Goal: Task Accomplishment & Management: Manage account settings

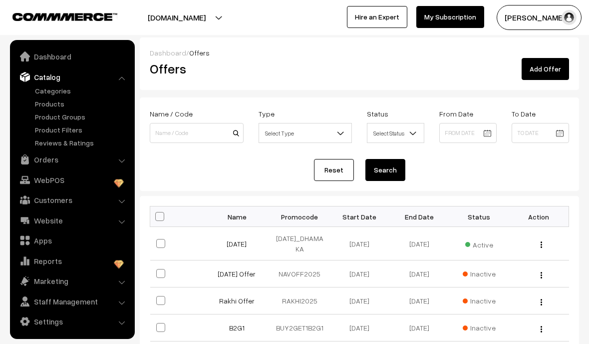
click at [117, 155] on link "Orders" at bounding box center [71, 159] width 119 height 18
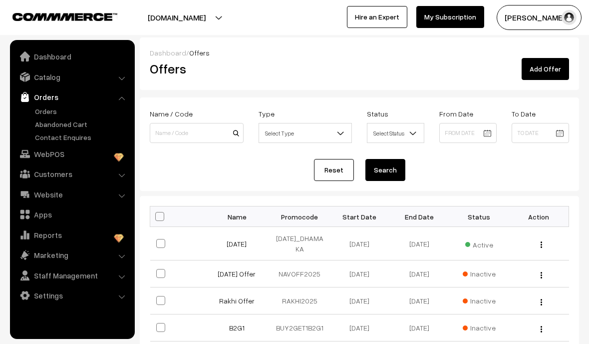
click at [36, 107] on link "Orders" at bounding box center [81, 111] width 99 height 10
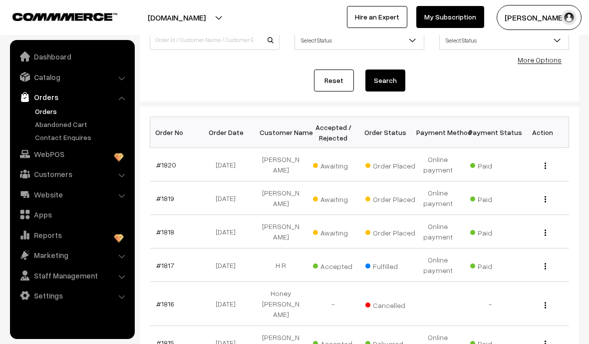
scroll to position [89, 0]
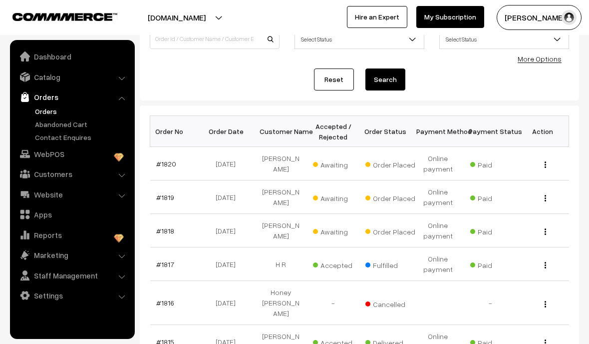
click at [168, 194] on link "#1819" at bounding box center [165, 197] width 18 height 8
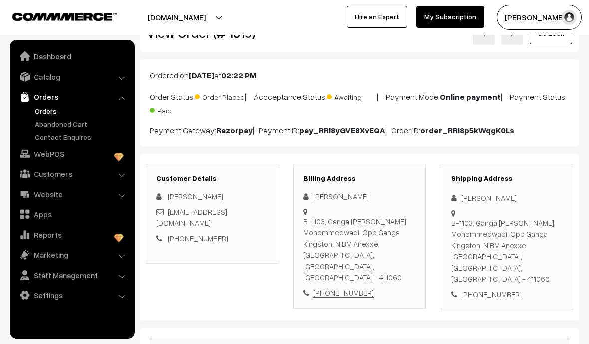
scroll to position [31, 0]
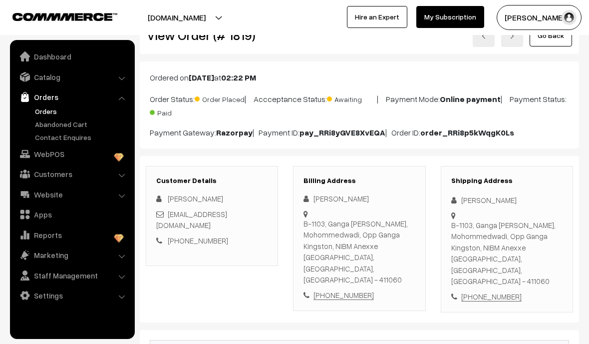
click at [44, 110] on link "Orders" at bounding box center [81, 111] width 99 height 10
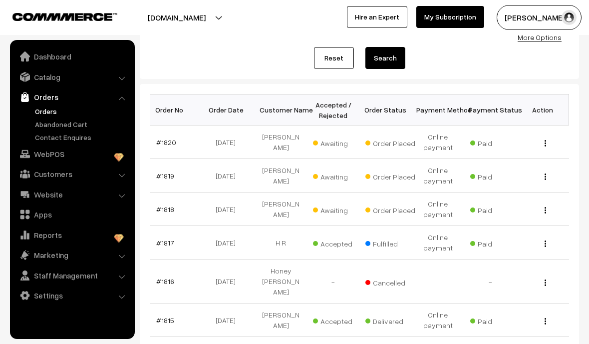
scroll to position [136, 0]
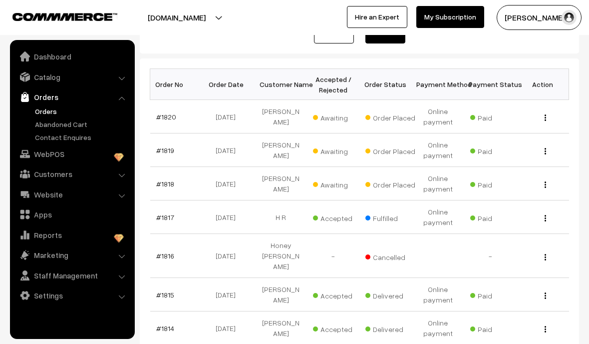
click at [168, 180] on link "#1818" at bounding box center [165, 183] width 18 height 8
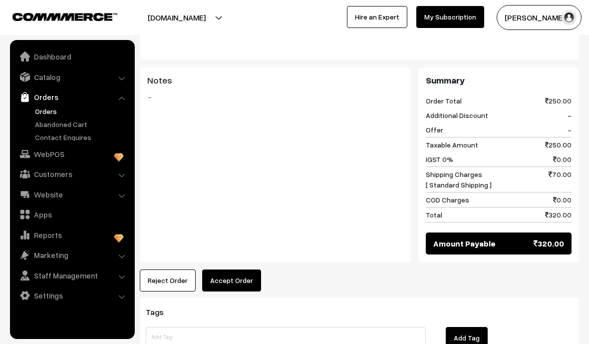
scroll to position [377, 0]
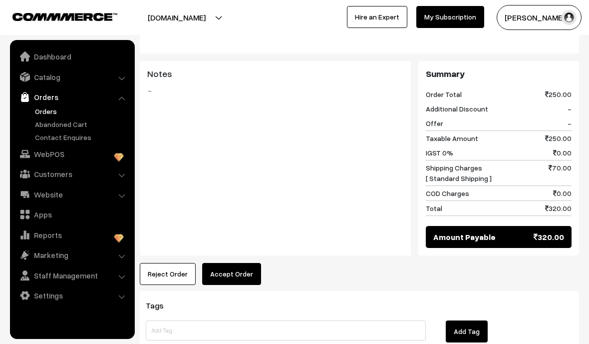
click at [222, 263] on button "Accept Order" at bounding box center [231, 274] width 59 height 22
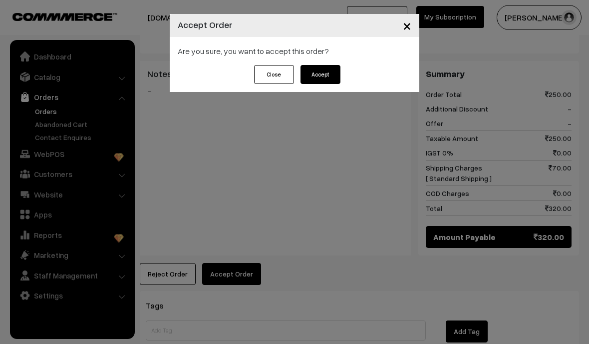
click at [338, 81] on button "Accept" at bounding box center [321, 74] width 40 height 19
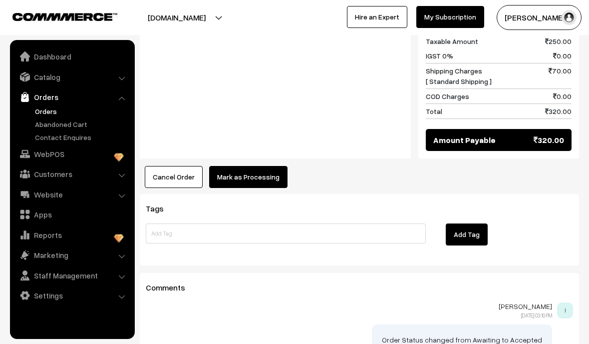
scroll to position [480, 0]
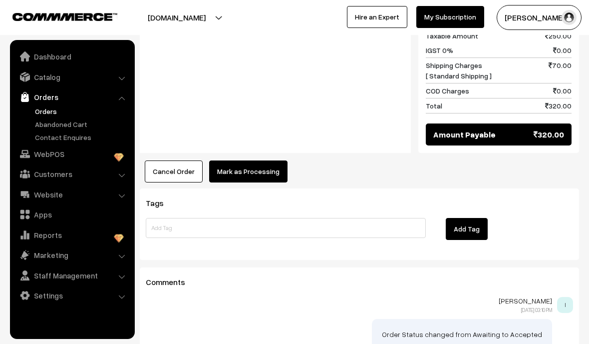
click at [229, 160] on button "Mark as Processing" at bounding box center [248, 171] width 78 height 22
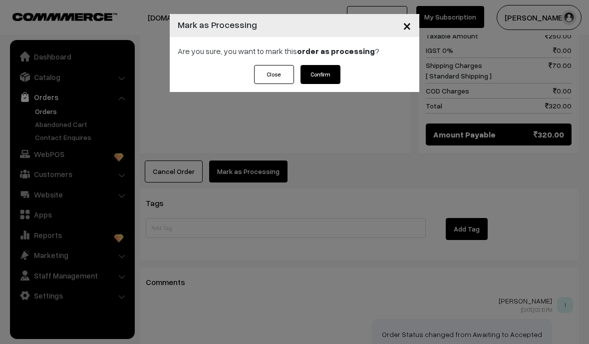
click at [312, 73] on button "Confirm" at bounding box center [321, 74] width 40 height 19
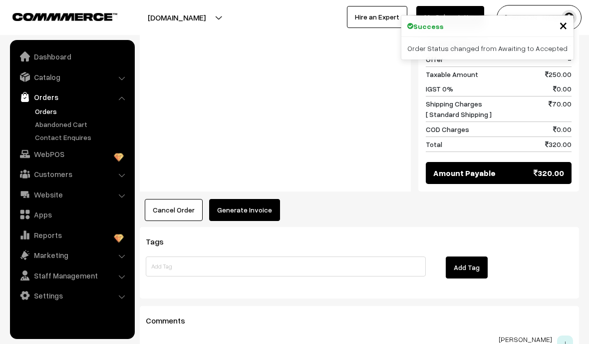
scroll to position [443, 0]
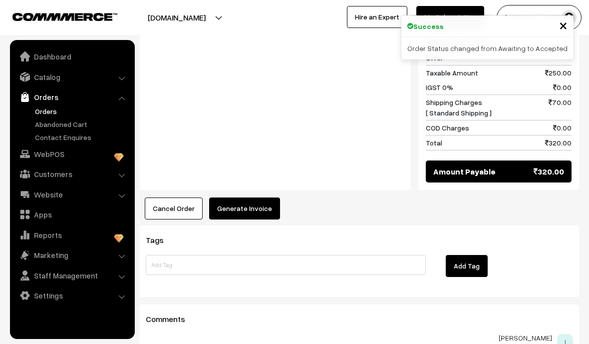
click at [229, 197] on button "Generate Invoice" at bounding box center [244, 208] width 71 height 22
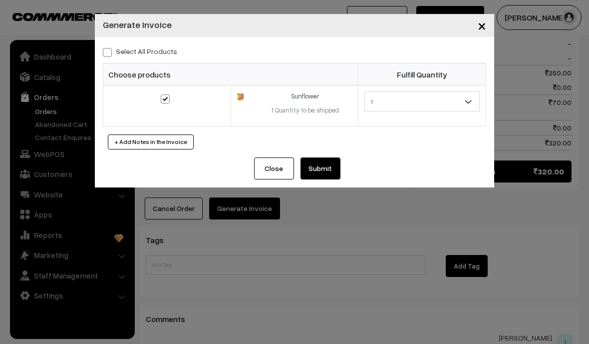
click at [108, 38] on div "Select All Products Choose products Fulfill Quantity 1 1" at bounding box center [294, 97] width 399 height 120
click at [108, 47] on input "Select All Products" at bounding box center [106, 50] width 6 height 6
checkbox input "true"
click at [322, 169] on button "Submit" at bounding box center [321, 168] width 40 height 22
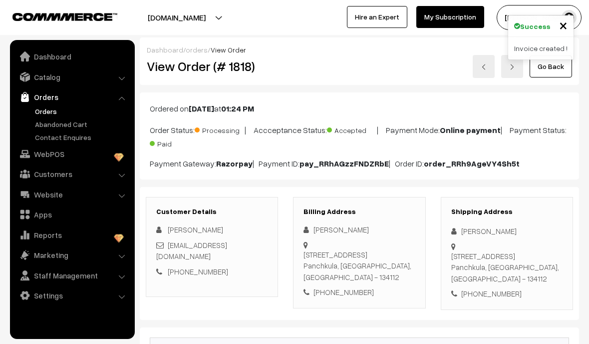
scroll to position [483, 0]
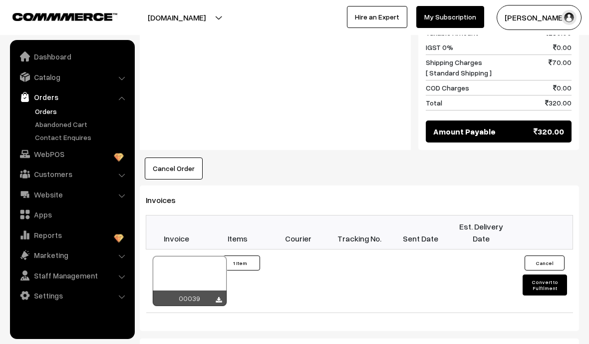
click at [183, 262] on div at bounding box center [190, 281] width 74 height 50
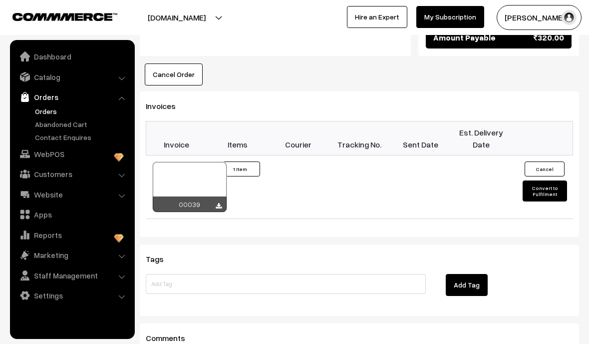
scroll to position [578, 0]
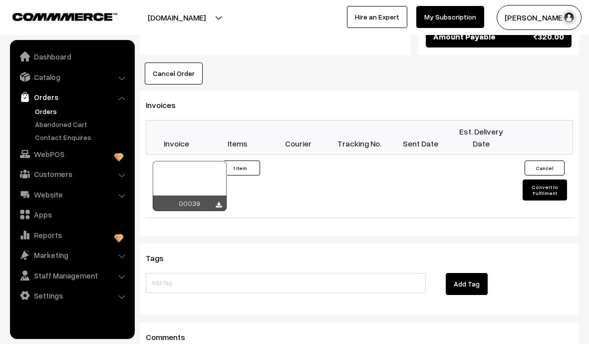
click at [528, 179] on button "Convert to Fulfilment" at bounding box center [545, 189] width 44 height 21
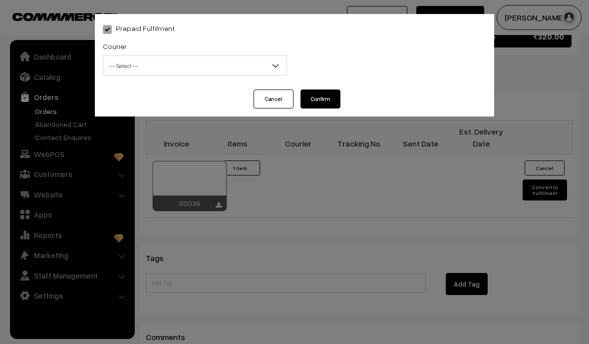
select select "1"
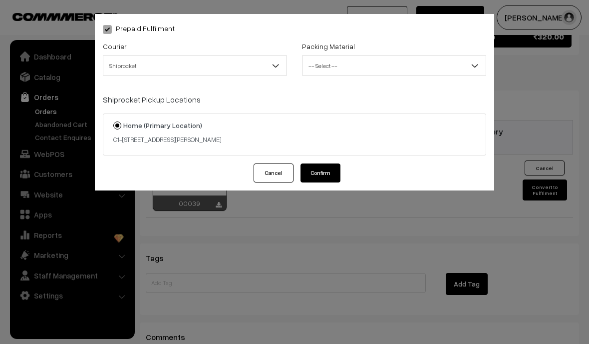
click at [356, 64] on span "-- Select --" at bounding box center [394, 65] width 183 height 17
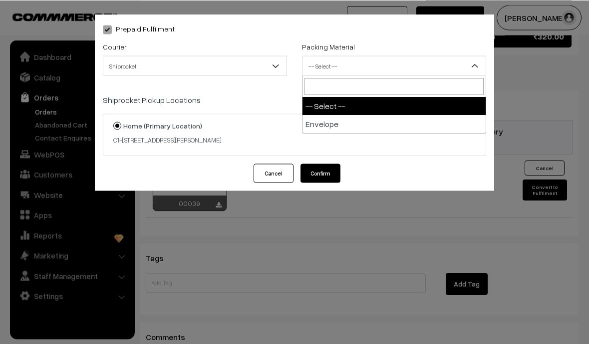
select select "1"
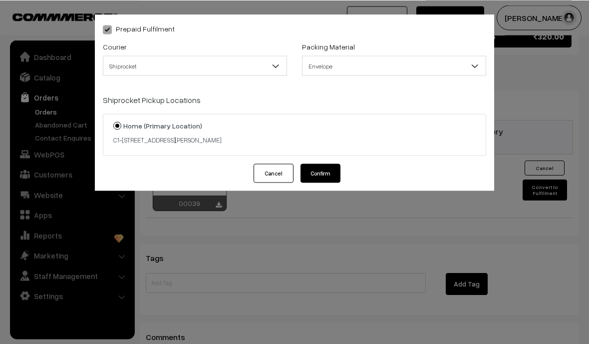
scroll to position [577, 0]
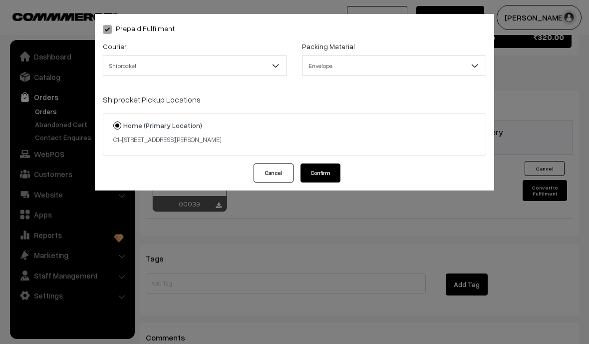
click at [327, 172] on button "Confirm" at bounding box center [321, 172] width 40 height 19
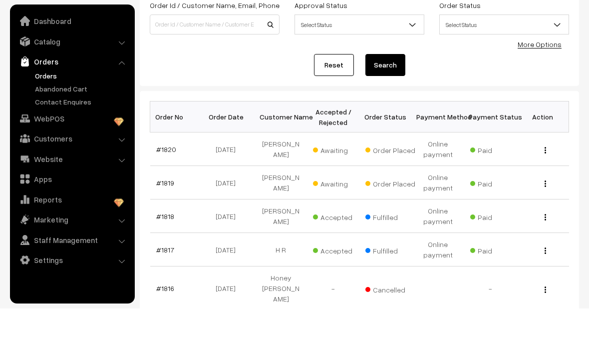
scroll to position [69, 0]
click at [171, 213] on link "#1819" at bounding box center [165, 217] width 18 height 8
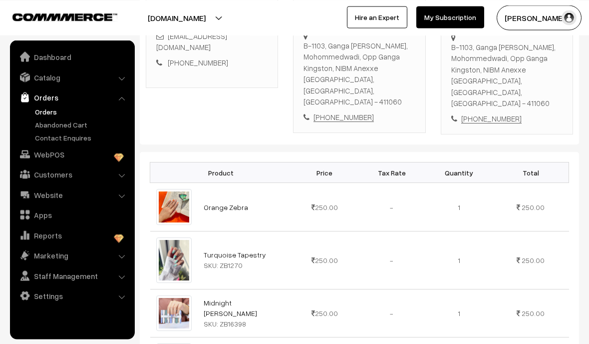
scroll to position [207, 0]
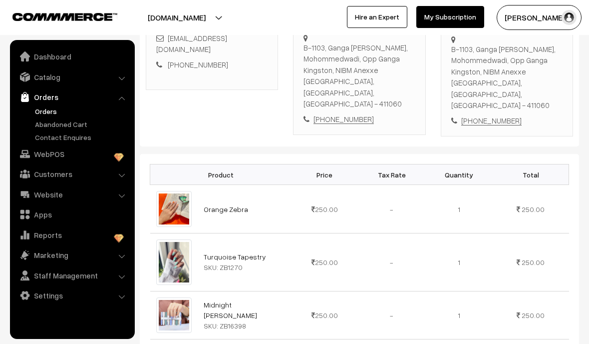
click at [45, 109] on link "Orders" at bounding box center [81, 111] width 99 height 10
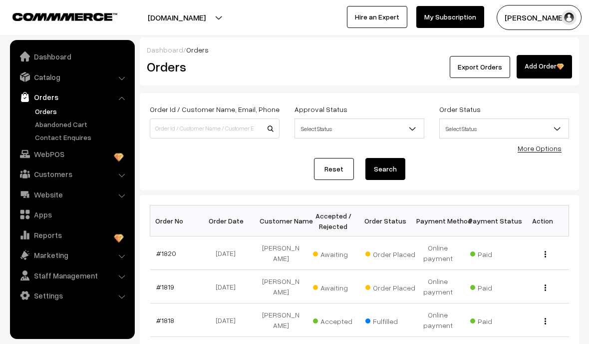
click at [167, 255] on link "#1820" at bounding box center [166, 253] width 20 height 8
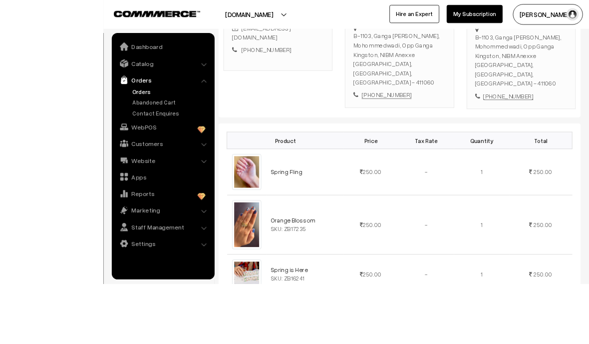
scroll to position [260, 0]
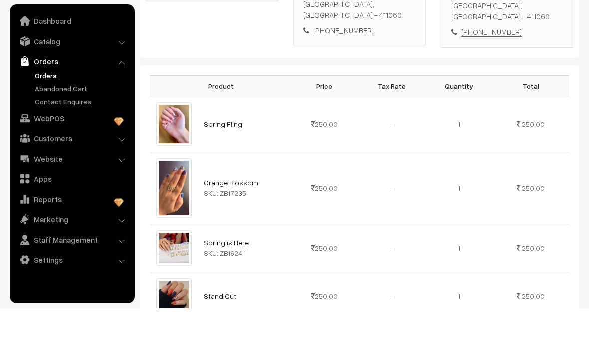
click at [41, 106] on link "Orders" at bounding box center [81, 111] width 99 height 10
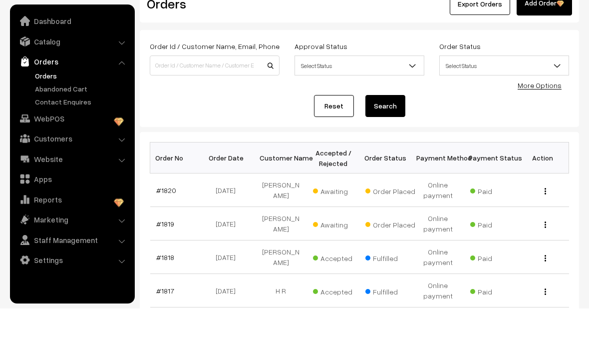
scroll to position [32, 0]
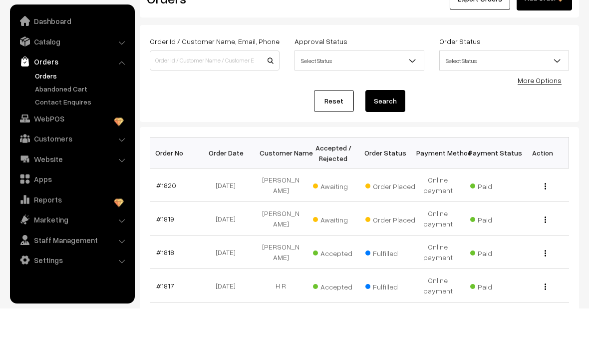
click at [171, 250] on link "#1819" at bounding box center [165, 254] width 18 height 8
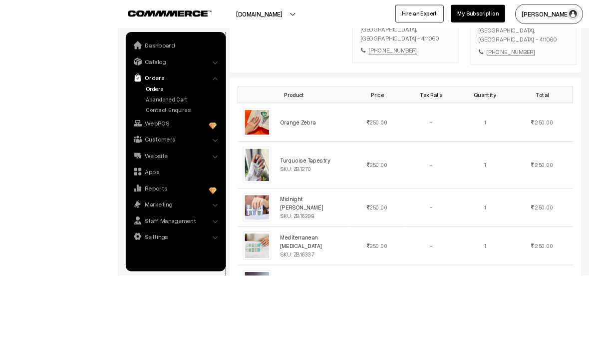
scroll to position [313, 0]
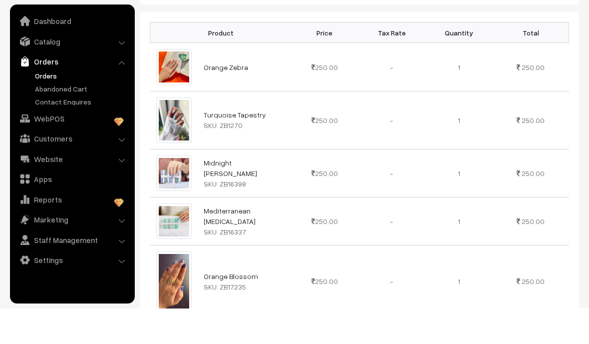
click at [53, 106] on link "Orders" at bounding box center [81, 111] width 99 height 10
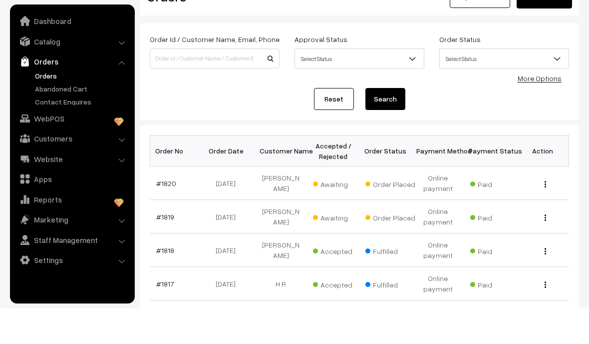
scroll to position [39, 0]
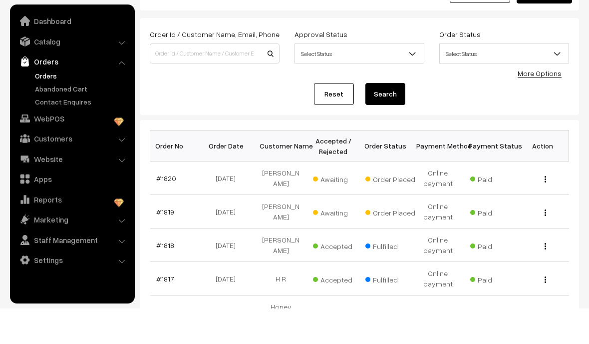
click at [165, 243] on link "#1819" at bounding box center [165, 247] width 18 height 8
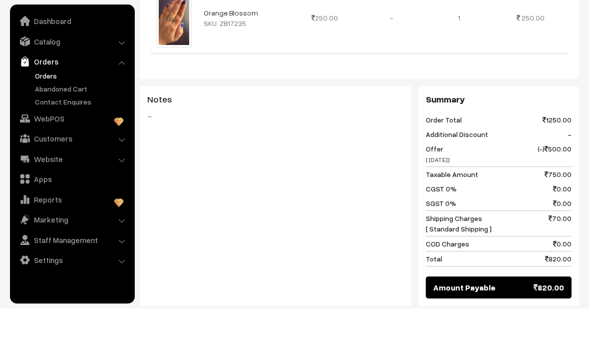
scroll to position [578, 0]
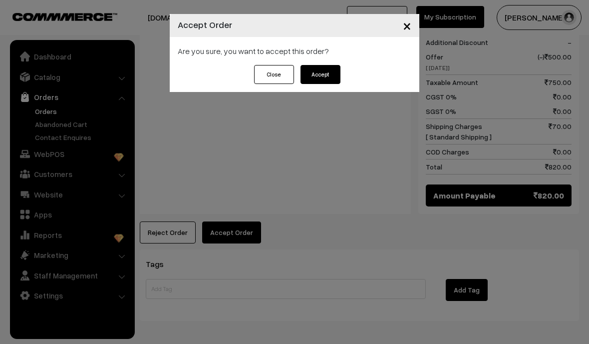
scroll to position [714, 0]
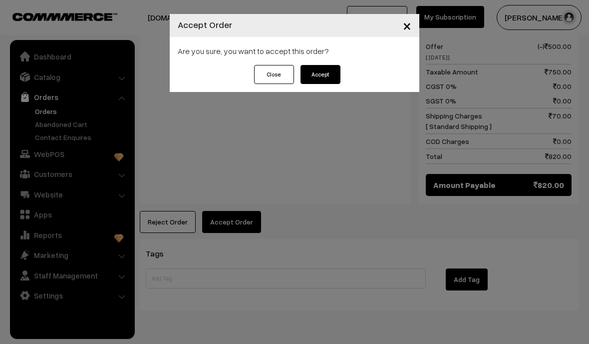
click at [330, 71] on button "Accept" at bounding box center [321, 74] width 40 height 19
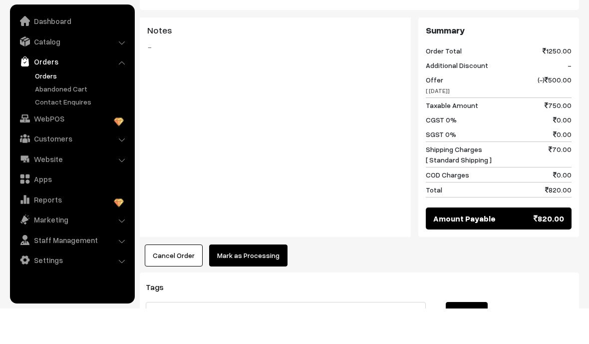
scroll to position [663, 0]
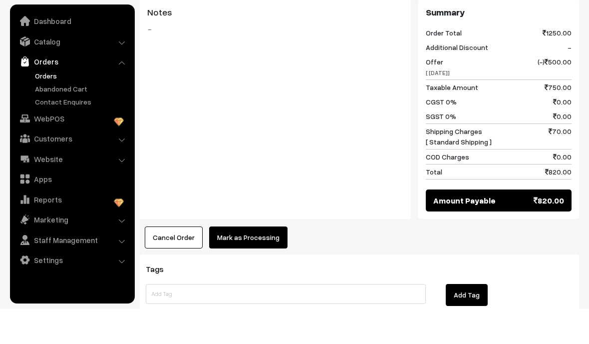
click at [262, 262] on button "Mark as Processing" at bounding box center [248, 273] width 78 height 22
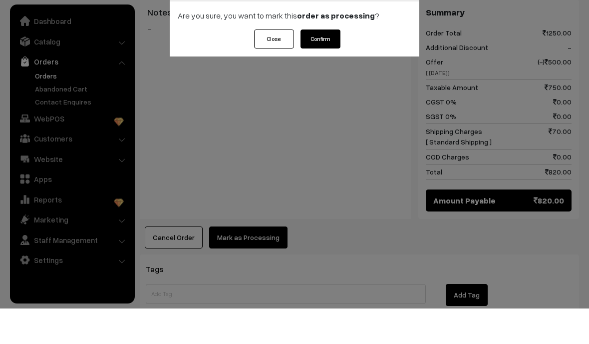
click at [331, 65] on button "Confirm" at bounding box center [321, 74] width 40 height 19
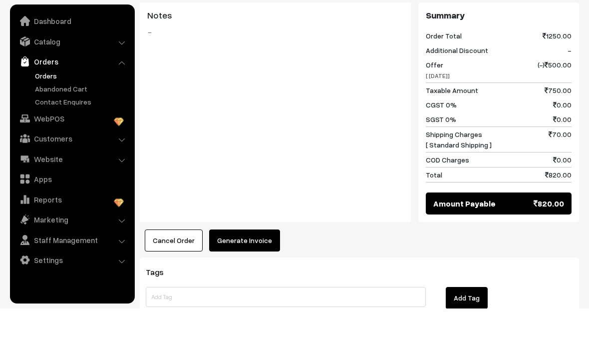
scroll to position [666, 0]
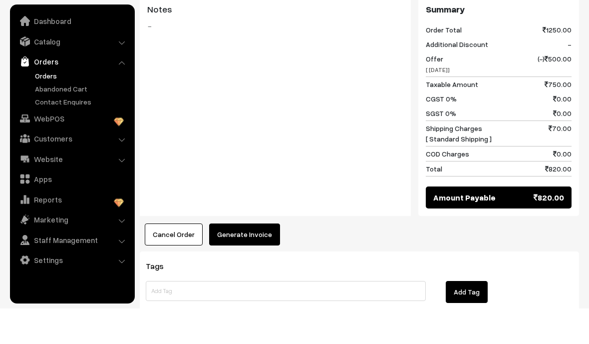
click at [256, 259] on button "Generate Invoice" at bounding box center [244, 270] width 71 height 22
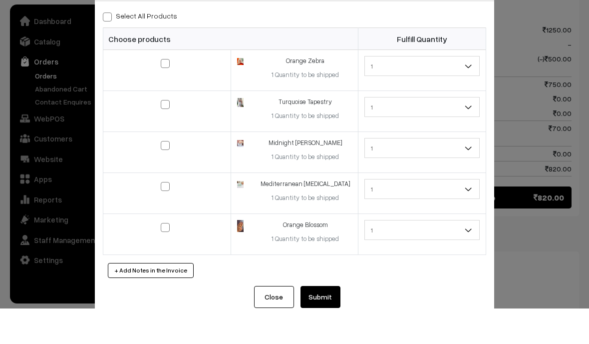
click at [109, 48] on span at bounding box center [107, 52] width 9 height 9
click at [109, 47] on input "Select All Products" at bounding box center [106, 50] width 6 height 6
checkbox input "true"
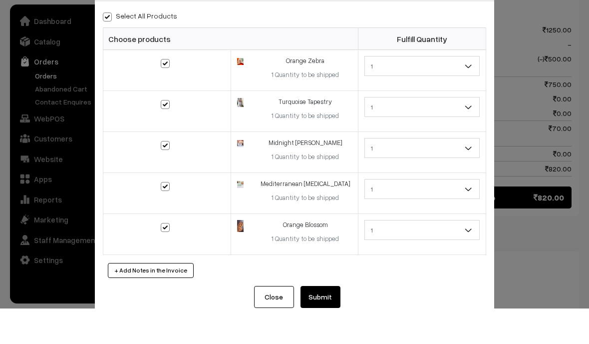
checkbox input "true"
click at [326, 321] on button "Submit" at bounding box center [321, 332] width 40 height 22
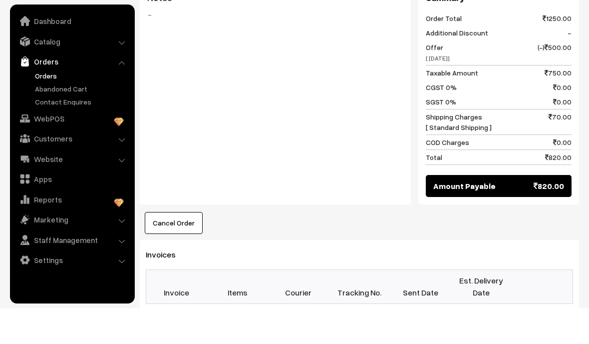
scroll to position [678, 0]
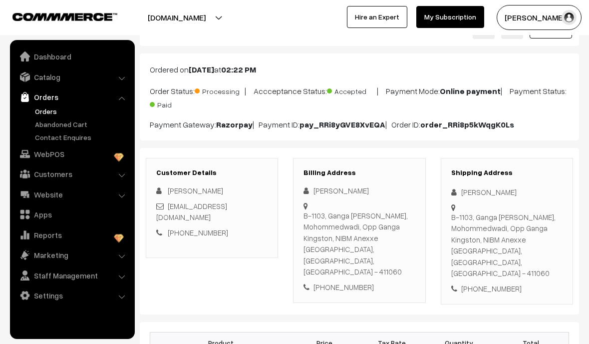
scroll to position [0, 0]
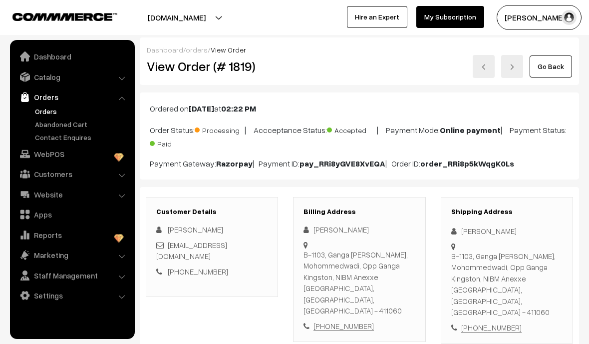
click at [49, 114] on link "Orders" at bounding box center [81, 111] width 99 height 10
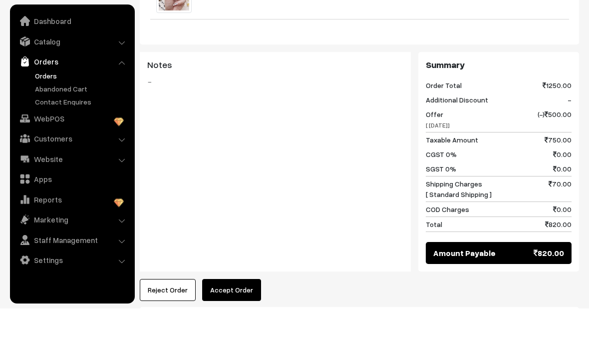
scroll to position [619, 0]
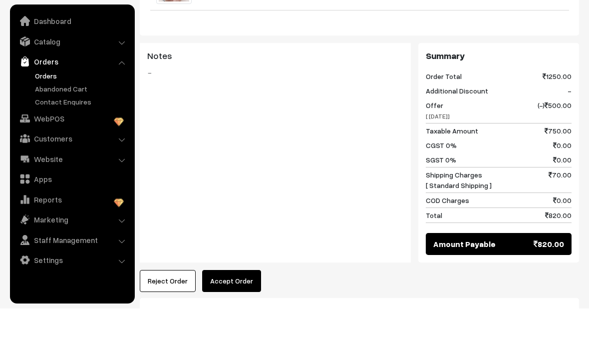
click at [245, 305] on button "Accept Order" at bounding box center [231, 316] width 59 height 22
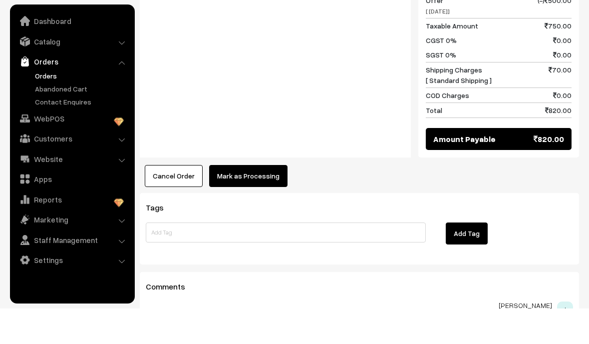
scroll to position [725, 0]
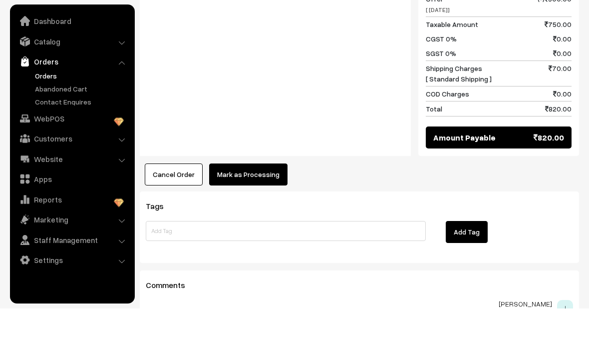
click at [267, 199] on button "Mark as Processing" at bounding box center [248, 210] width 78 height 22
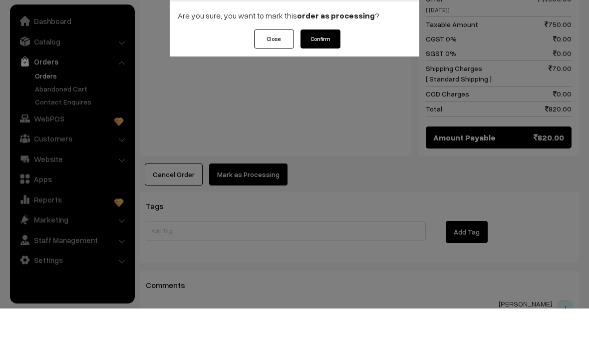
click at [317, 65] on button "Confirm" at bounding box center [321, 74] width 40 height 19
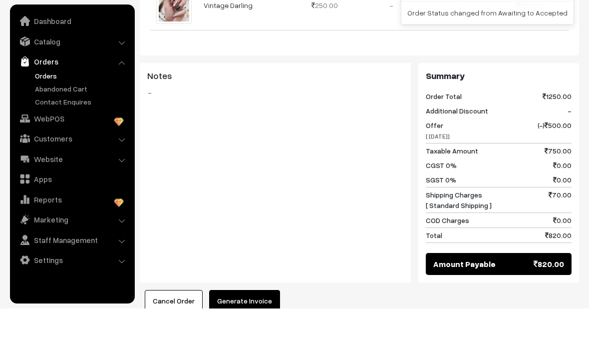
scroll to position [603, 0]
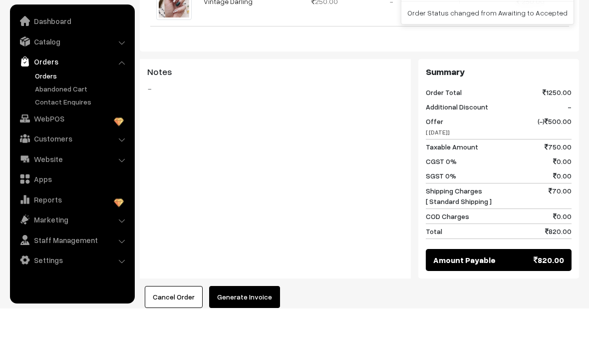
click at [262, 321] on button "Generate Invoice" at bounding box center [244, 332] width 71 height 22
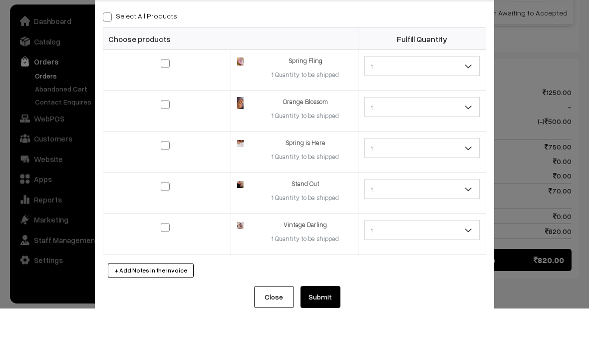
click at [107, 46] on label "Select All Products" at bounding box center [140, 51] width 74 height 10
click at [107, 47] on input "Select All Products" at bounding box center [106, 50] width 6 height 6
checkbox input "true"
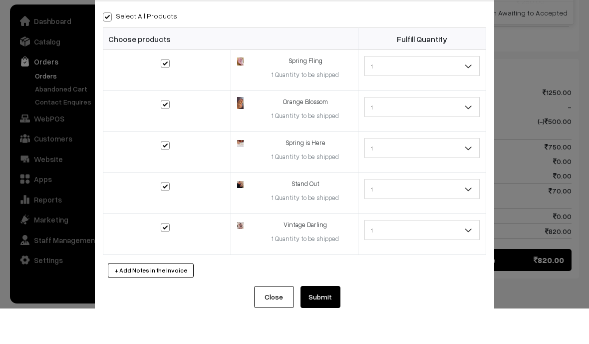
checkbox input "true"
click at [327, 321] on button "Submit" at bounding box center [321, 332] width 40 height 22
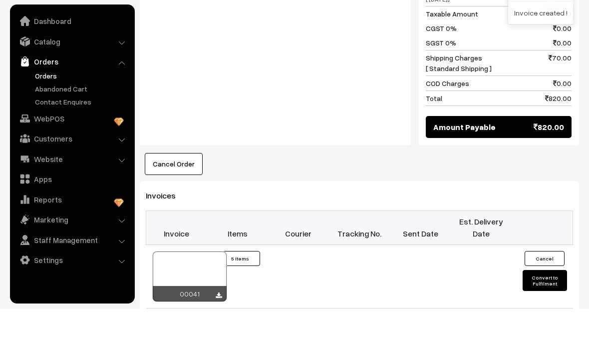
scroll to position [752, 0]
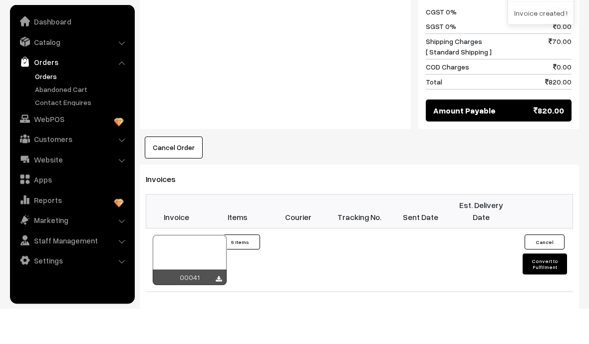
click at [206, 270] on div at bounding box center [190, 295] width 74 height 50
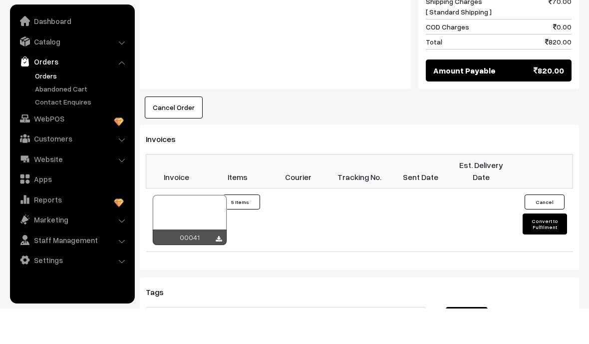
scroll to position [827, 0]
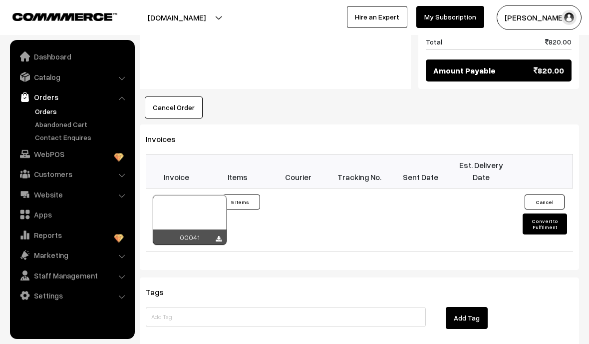
click at [105, 54] on link "Dashboard" at bounding box center [71, 56] width 119 height 18
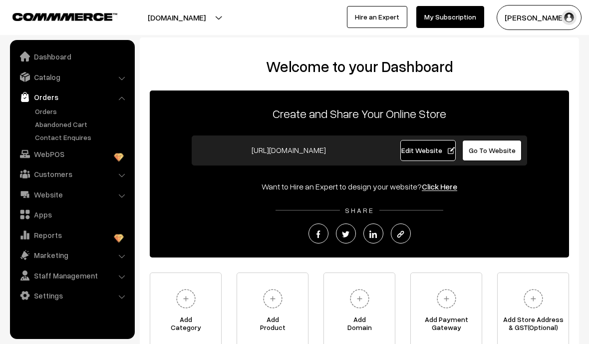
click at [51, 109] on link "Orders" at bounding box center [81, 111] width 99 height 10
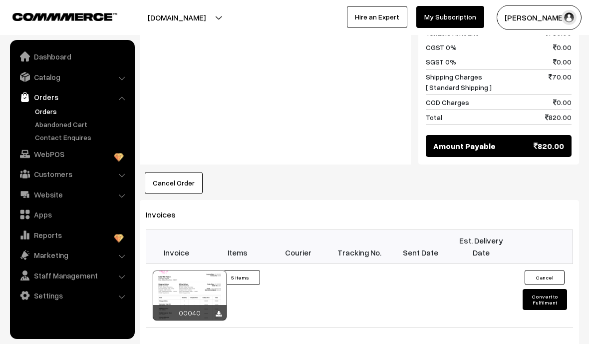
scroll to position [753, 0]
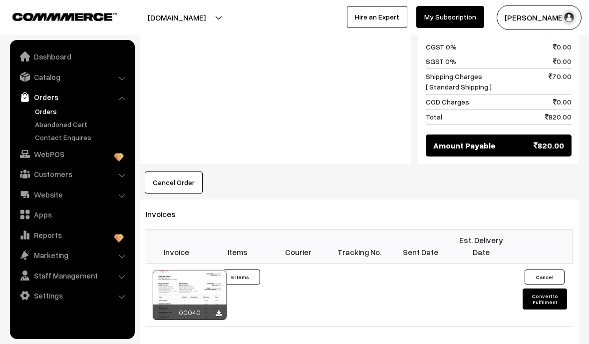
click at [552, 288] on button "Convert to Fulfilment" at bounding box center [545, 298] width 44 height 21
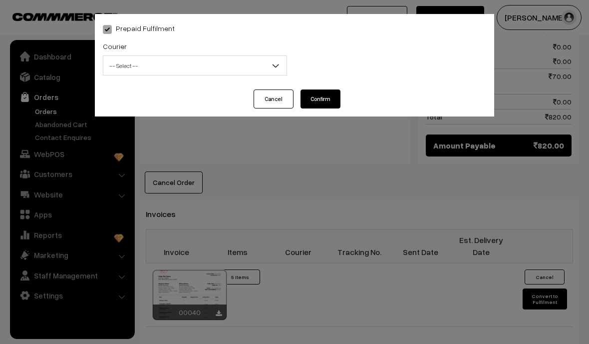
select select "1"
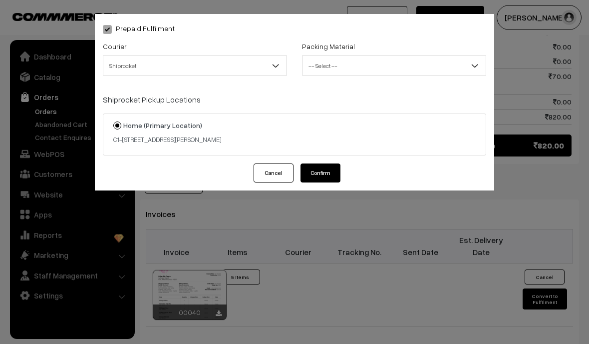
click at [411, 67] on span "-- Select --" at bounding box center [394, 65] width 183 height 17
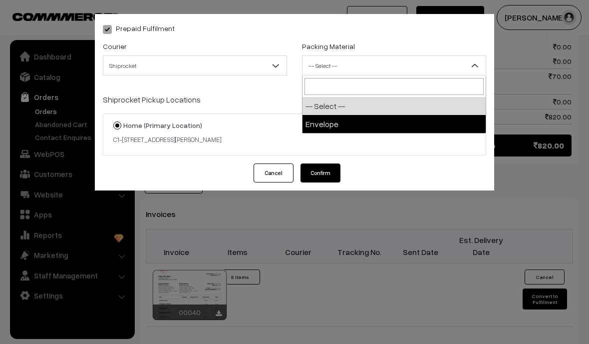
select select "1"
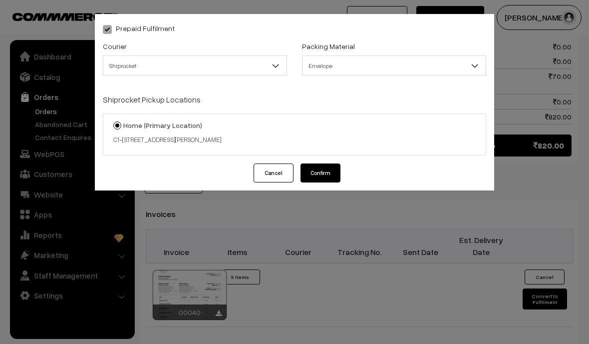
click at [338, 177] on button "Confirm" at bounding box center [321, 172] width 40 height 19
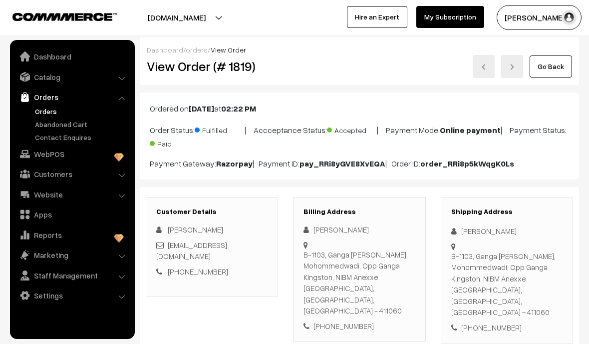
scroll to position [758, 0]
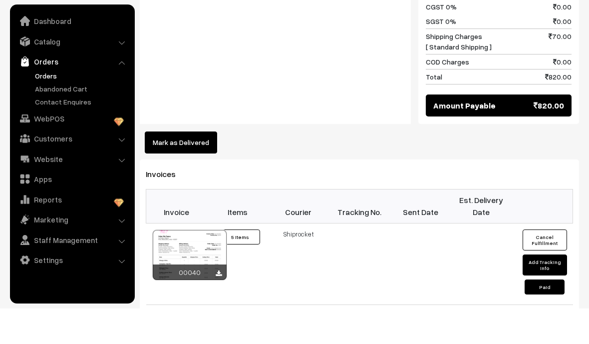
click at [47, 106] on link "Orders" at bounding box center [81, 111] width 99 height 10
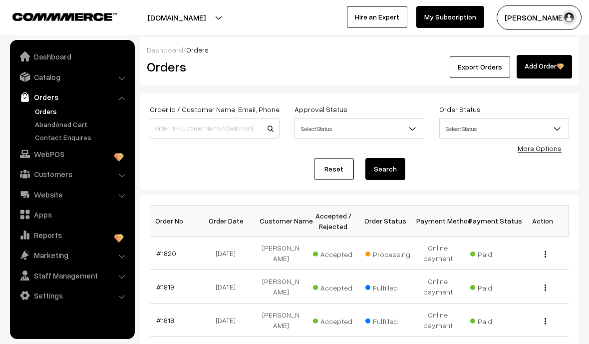
click at [164, 249] on link "#1820" at bounding box center [166, 253] width 20 height 8
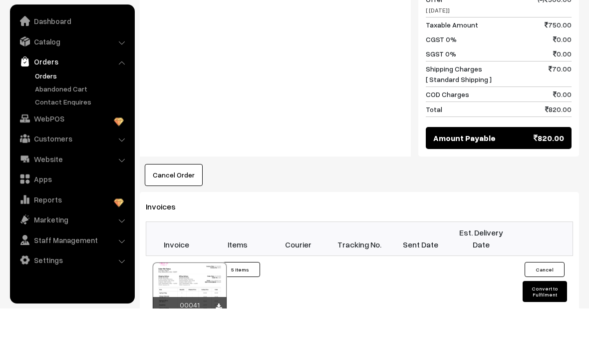
scroll to position [726, 0]
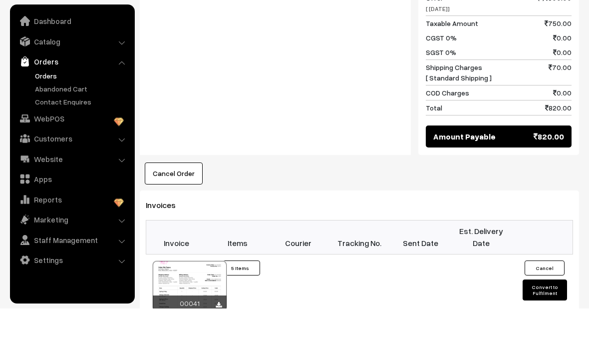
click at [547, 315] on button "Convert to Fulfilment" at bounding box center [545, 325] width 44 height 21
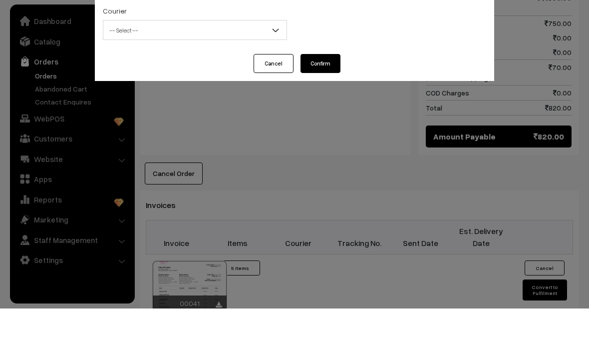
select select "1"
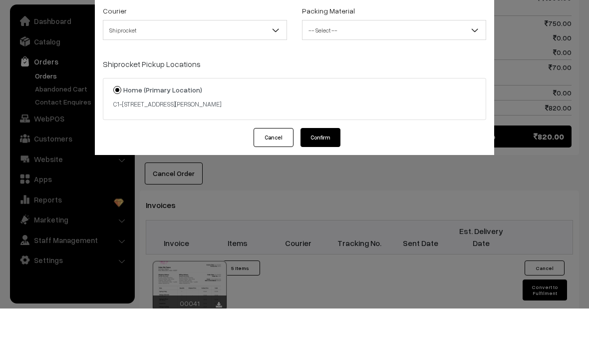
click at [423, 57] on span "-- Select --" at bounding box center [394, 65] width 183 height 17
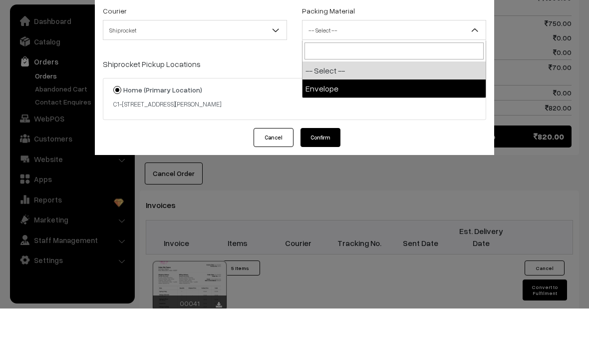
select select "1"
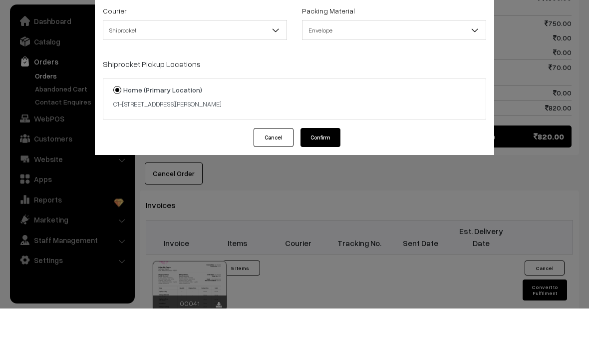
click at [330, 163] on button "Confirm" at bounding box center [321, 172] width 40 height 19
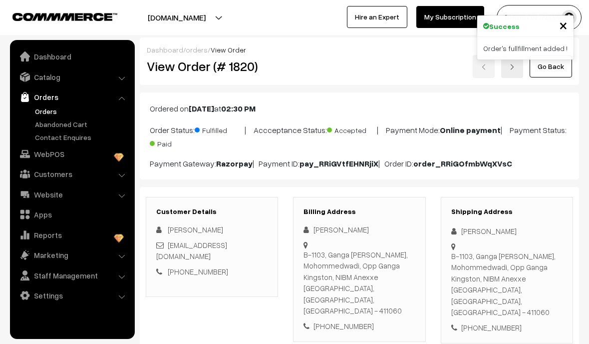
scroll to position [801, 0]
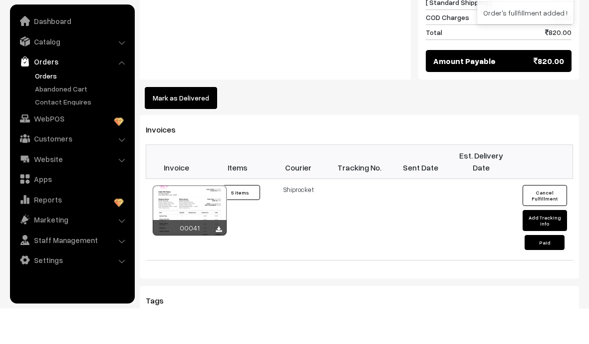
click at [50, 106] on link "Orders" at bounding box center [81, 111] width 99 height 10
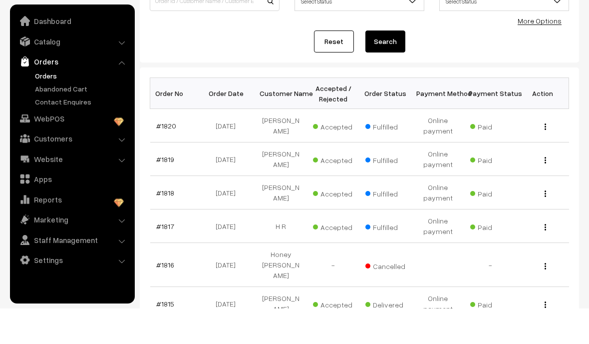
scroll to position [101, 0]
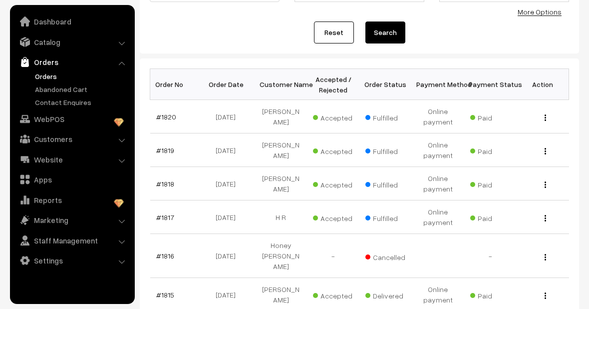
click at [165, 286] on link "#1816" at bounding box center [165, 290] width 18 height 8
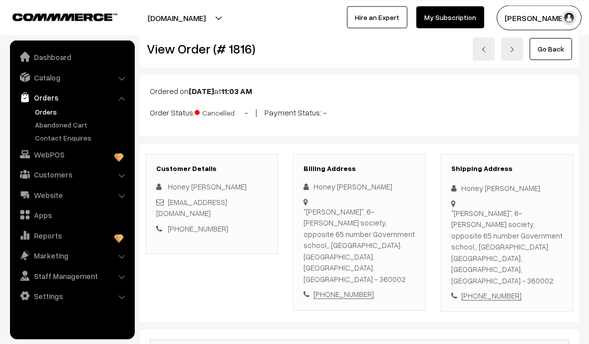
scroll to position [17, 0]
click at [44, 110] on link "Orders" at bounding box center [81, 111] width 99 height 10
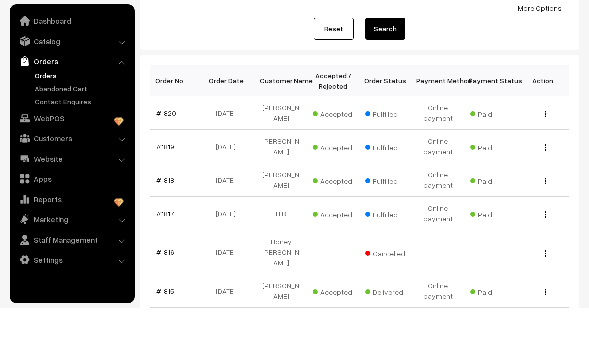
scroll to position [106, 0]
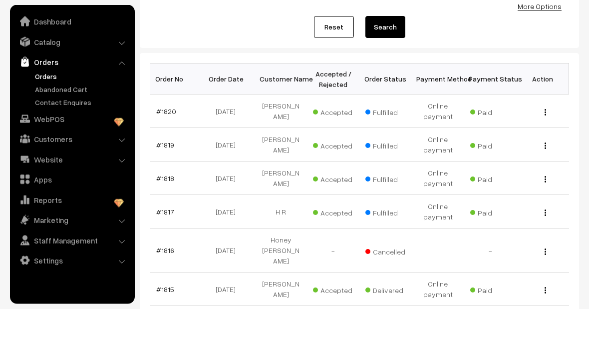
click at [169, 243] on link "#1817" at bounding box center [165, 247] width 18 height 8
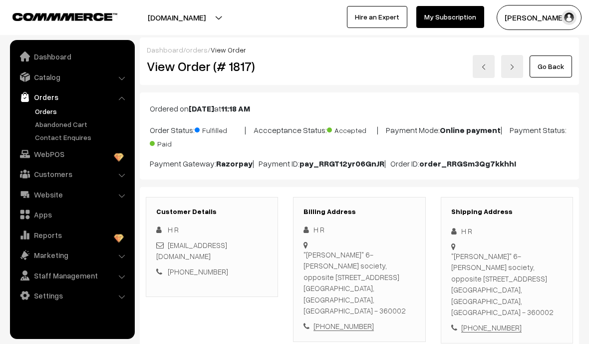
click at [51, 114] on link "Orders" at bounding box center [81, 111] width 99 height 10
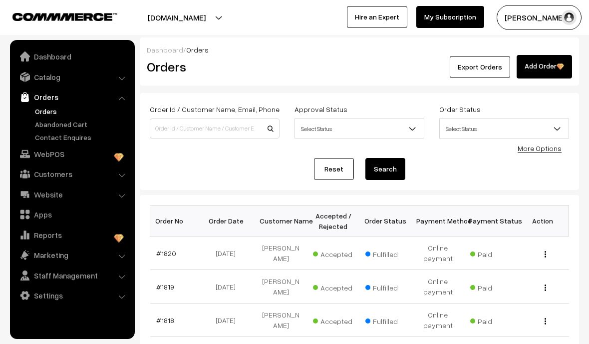
click at [95, 56] on link "Dashboard" at bounding box center [71, 56] width 119 height 18
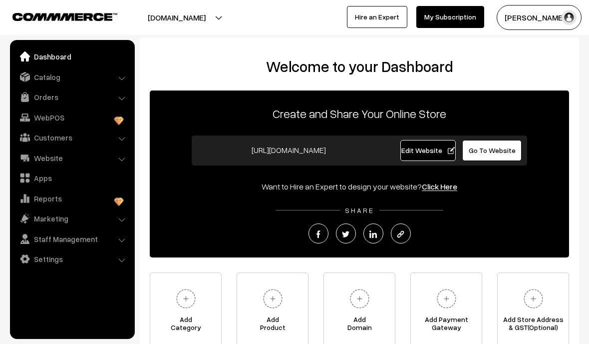
click at [127, 95] on link "Orders" at bounding box center [71, 97] width 119 height 18
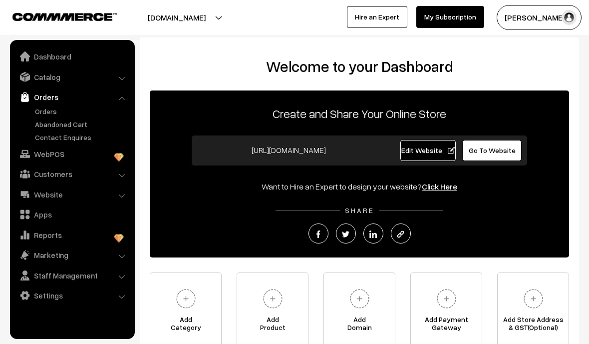
click at [58, 109] on link "Orders" at bounding box center [81, 111] width 99 height 10
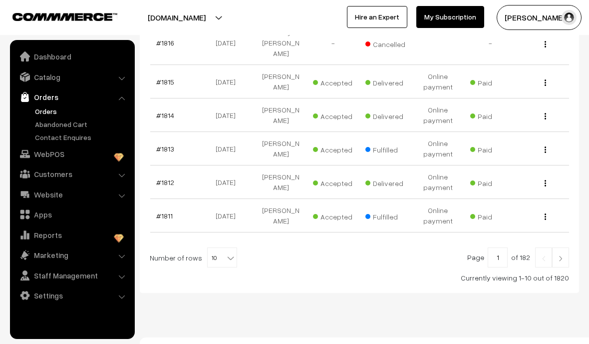
scroll to position [349, 0]
click at [168, 145] on link "#1813" at bounding box center [165, 149] width 18 height 8
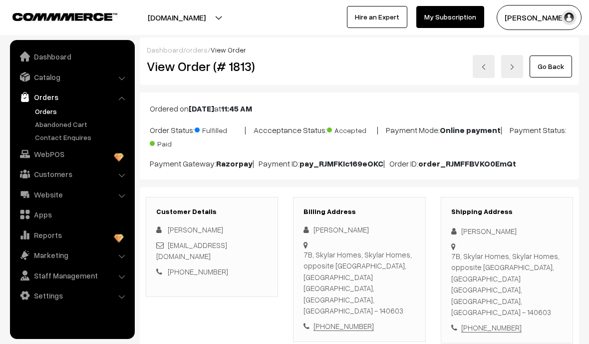
click at [548, 72] on link "Go Back" at bounding box center [551, 66] width 42 height 22
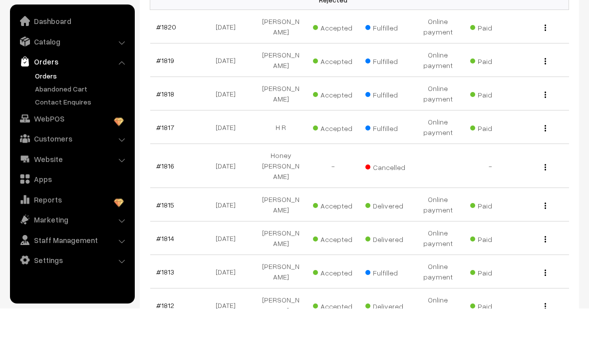
scroll to position [204, 0]
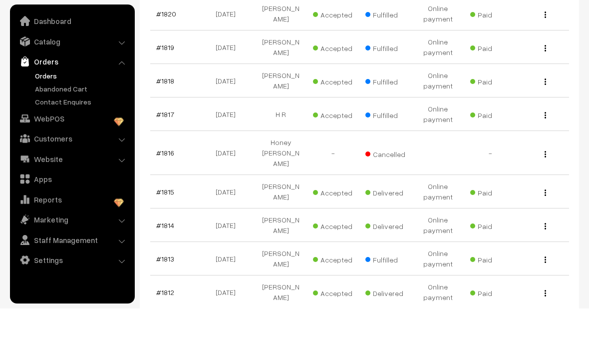
click at [169, 290] on link "#1813" at bounding box center [165, 294] width 18 height 8
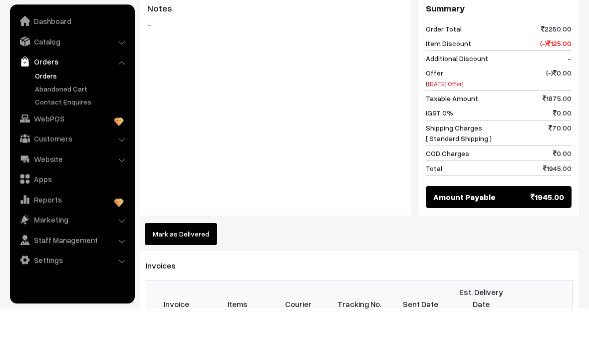
scroll to position [891, 0]
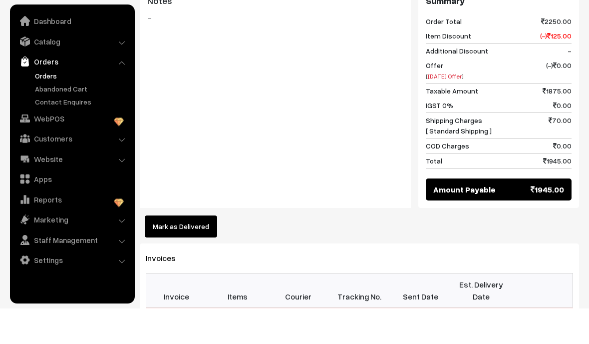
click at [204, 251] on button "Mark as Delivered" at bounding box center [181, 262] width 72 height 22
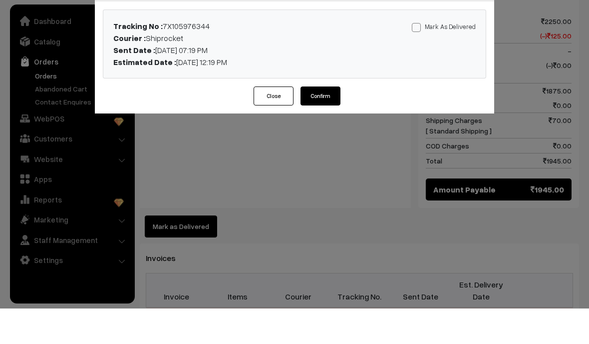
click at [414, 58] on input "Mark As Delivered" at bounding box center [415, 61] width 6 height 6
checkbox input "true"
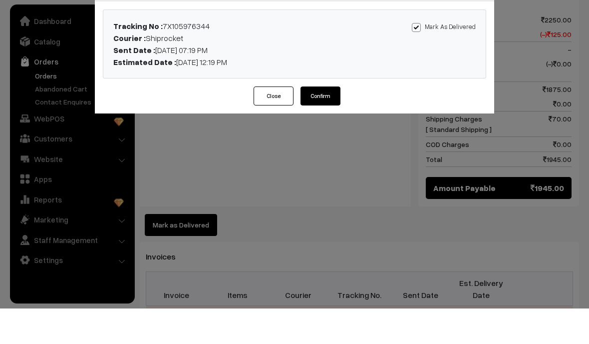
click at [331, 122] on button "Confirm" at bounding box center [321, 131] width 40 height 19
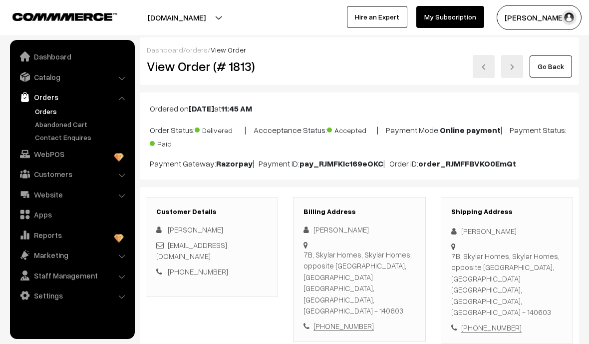
click at [552, 68] on link "Go Back" at bounding box center [551, 66] width 42 height 22
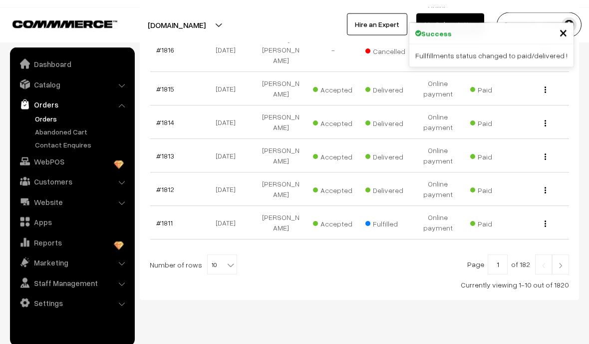
scroll to position [349, 0]
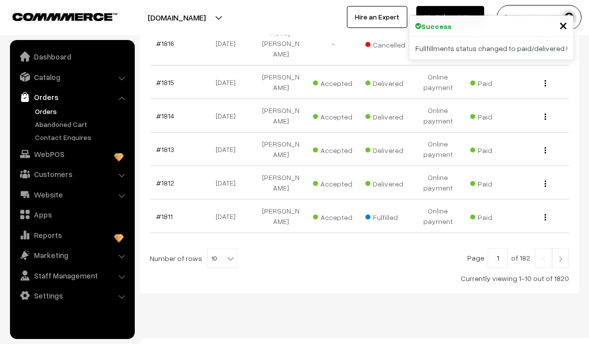
click at [168, 212] on link "#1811" at bounding box center [164, 216] width 16 height 8
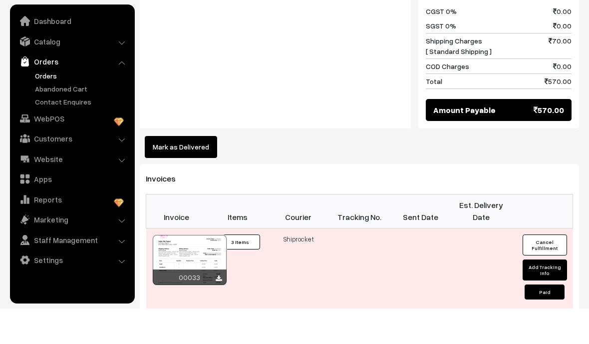
scroll to position [651, 0]
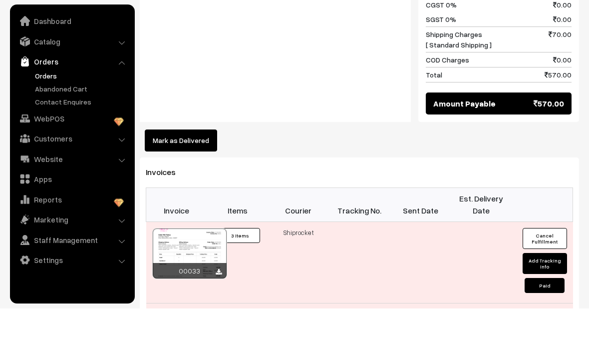
click at [199, 165] on button "Mark as Delivered" at bounding box center [181, 176] width 72 height 22
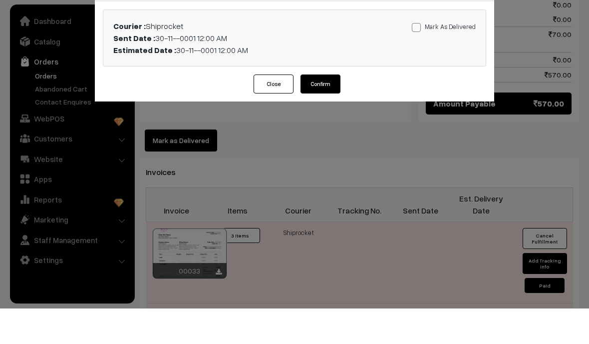
click at [415, 58] on span at bounding box center [416, 62] width 9 height 9
click at [415, 58] on input "Mark As Delivered" at bounding box center [415, 61] width 6 height 6
checkbox input "true"
click at [317, 110] on button "Confirm" at bounding box center [321, 119] width 40 height 19
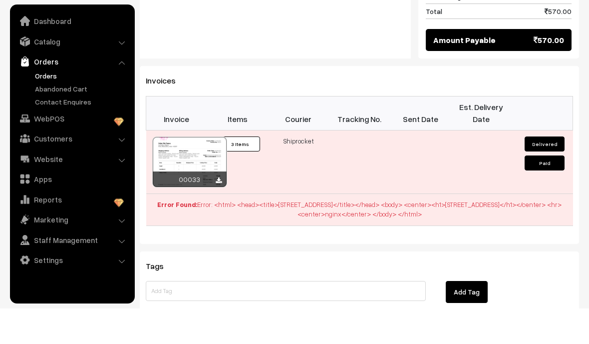
scroll to position [714, 0]
click at [48, 106] on link "Orders" at bounding box center [81, 111] width 99 height 10
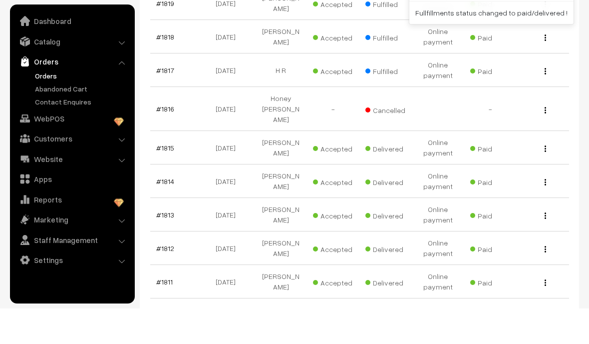
scroll to position [343, 0]
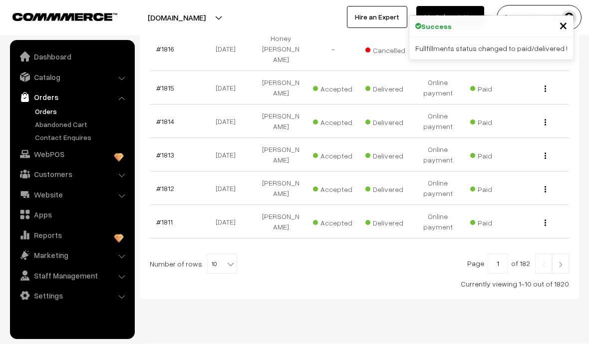
click at [208, 254] on span "10" at bounding box center [222, 264] width 29 height 20
select select "40"
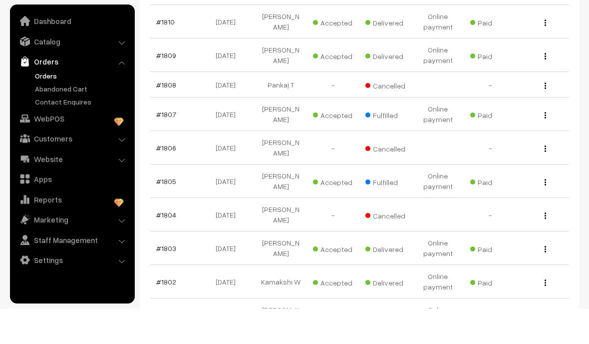
scroll to position [560, 0]
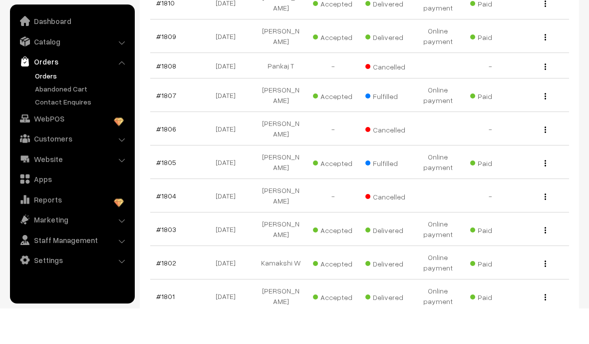
click at [169, 126] on link "#1807" at bounding box center [166, 130] width 20 height 8
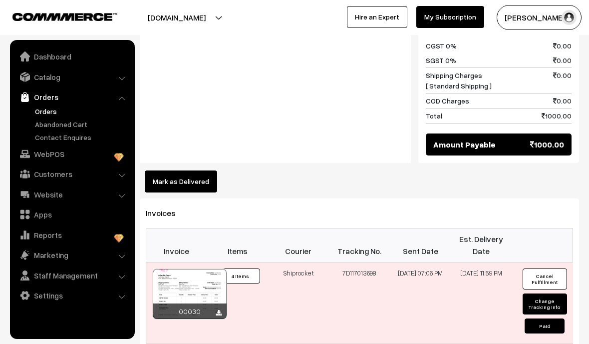
scroll to position [722, 0]
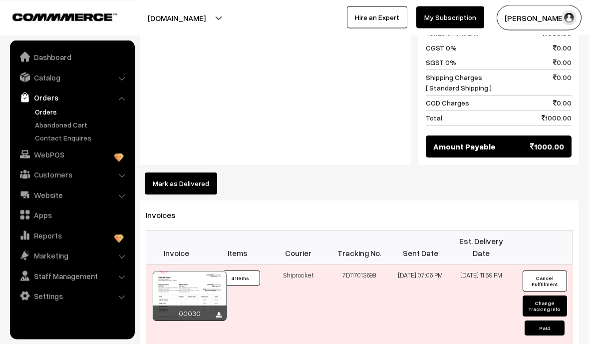
click at [204, 172] on button "Mark as Delivered" at bounding box center [181, 183] width 72 height 22
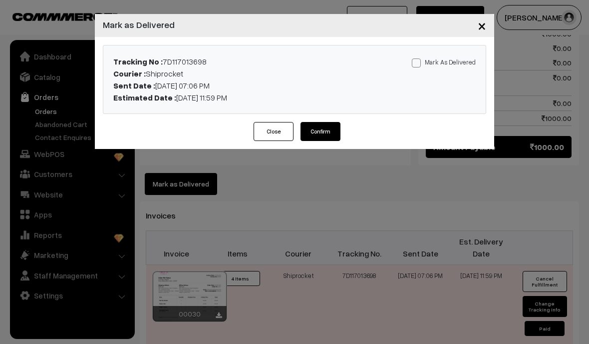
click at [419, 63] on span at bounding box center [416, 62] width 9 height 9
click at [418, 63] on input "Mark As Delivered" at bounding box center [415, 61] width 6 height 6
checkbox input "true"
click at [324, 140] on button "Confirm" at bounding box center [321, 131] width 40 height 19
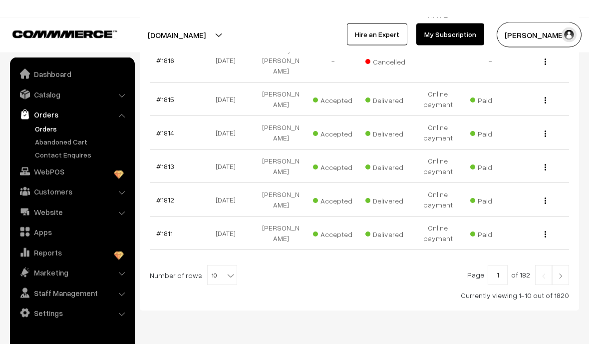
scroll to position [353, 0]
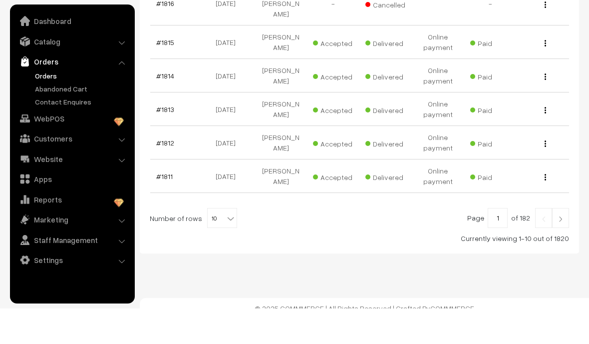
click at [217, 244] on span "10" at bounding box center [222, 254] width 29 height 20
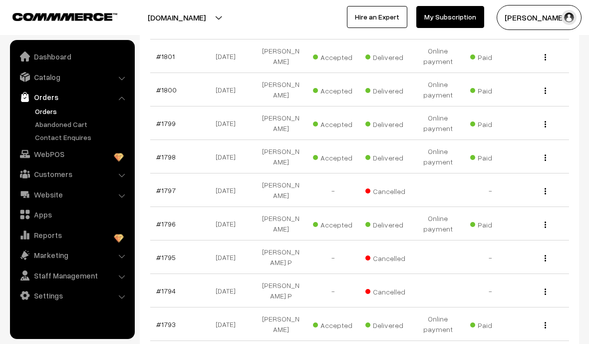
scroll to position [814, 0]
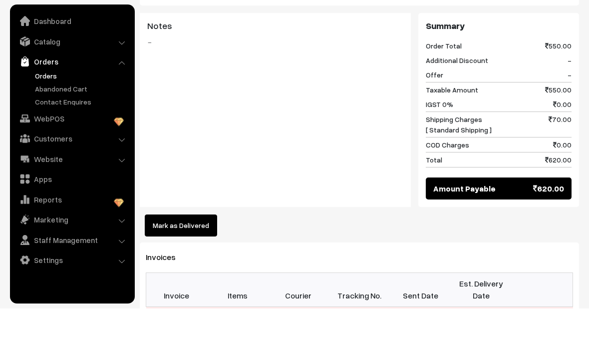
scroll to position [525, 0]
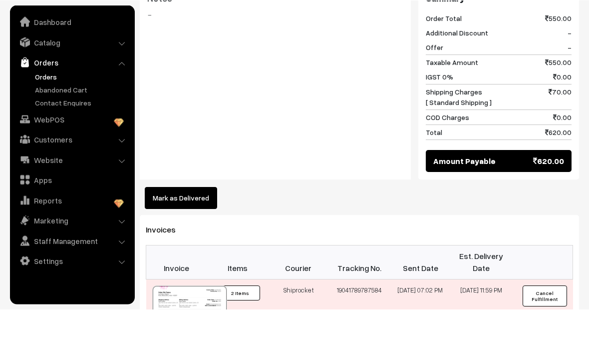
click at [211, 222] on button "Mark as Delivered" at bounding box center [181, 233] width 72 height 22
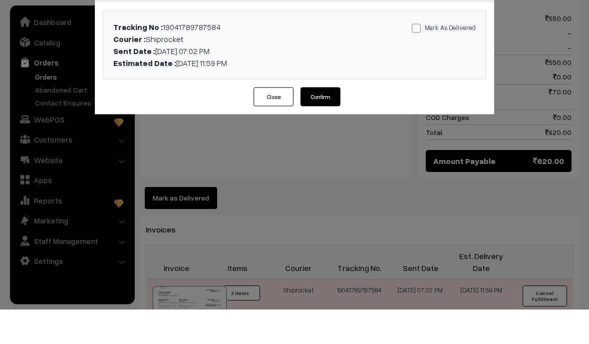
click at [409, 55] on div "Mark As Delivered Mark As Paid" at bounding box center [420, 79] width 126 height 48
click at [415, 58] on input "Mark As Delivered" at bounding box center [415, 61] width 6 height 6
checkbox input "true"
click at [316, 122] on button "Confirm" at bounding box center [321, 131] width 40 height 19
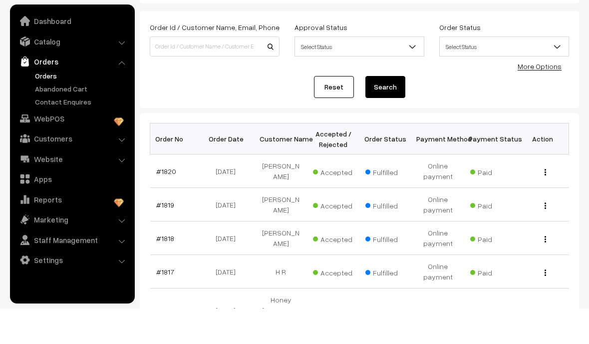
scroll to position [48, 0]
